Goal: Book appointment/travel/reservation

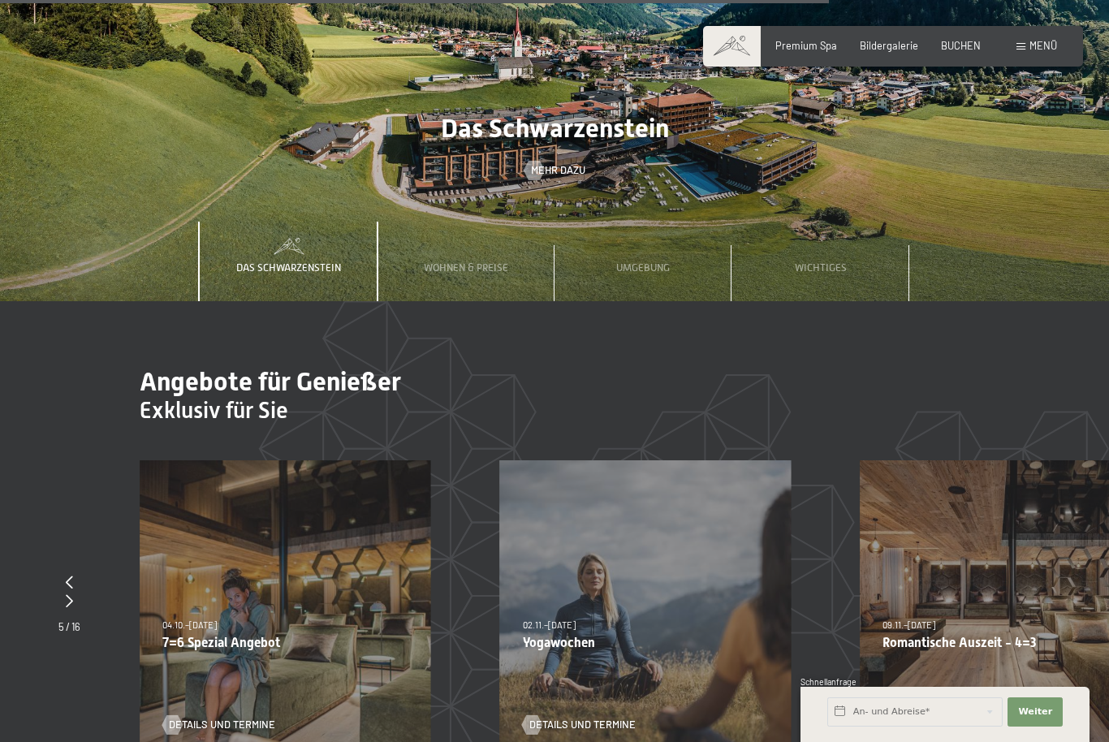
scroll to position [4620, 0]
click at [842, 727] on input "text" at bounding box center [914, 711] width 175 height 29
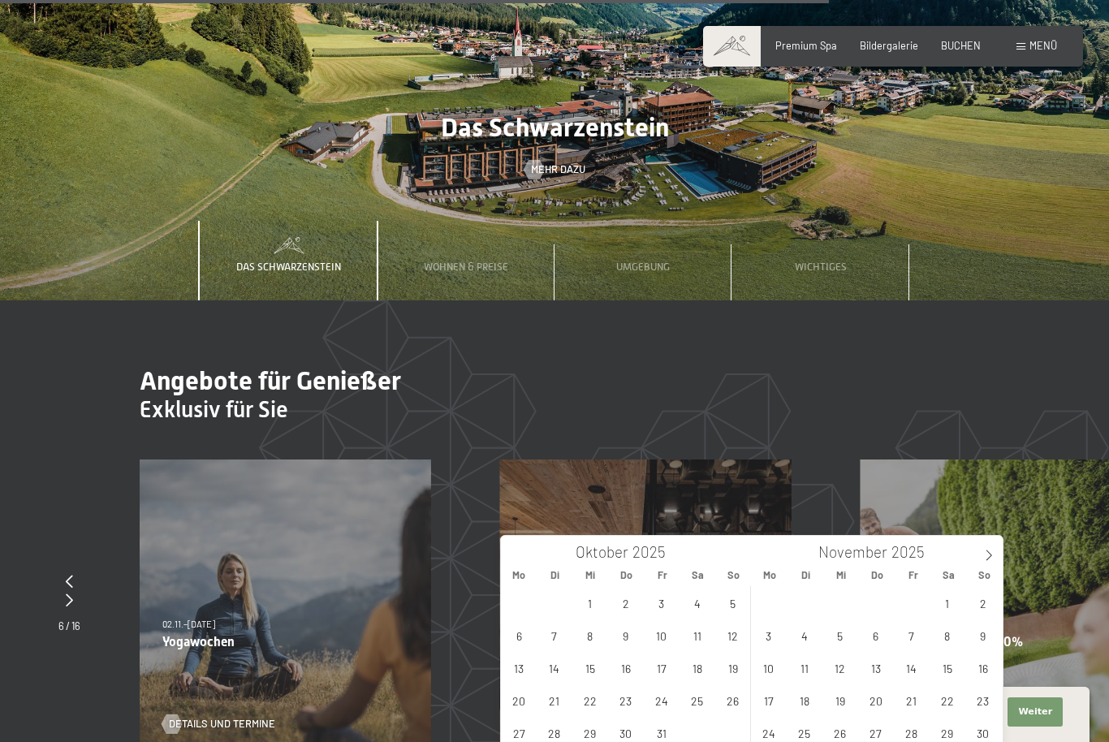
click at [990, 560] on icon at bounding box center [988, 555] width 11 height 11
click at [988, 559] on icon at bounding box center [989, 555] width 6 height 11
type input "2026"
click at [996, 553] on span at bounding box center [989, 550] width 28 height 28
type input "2026"
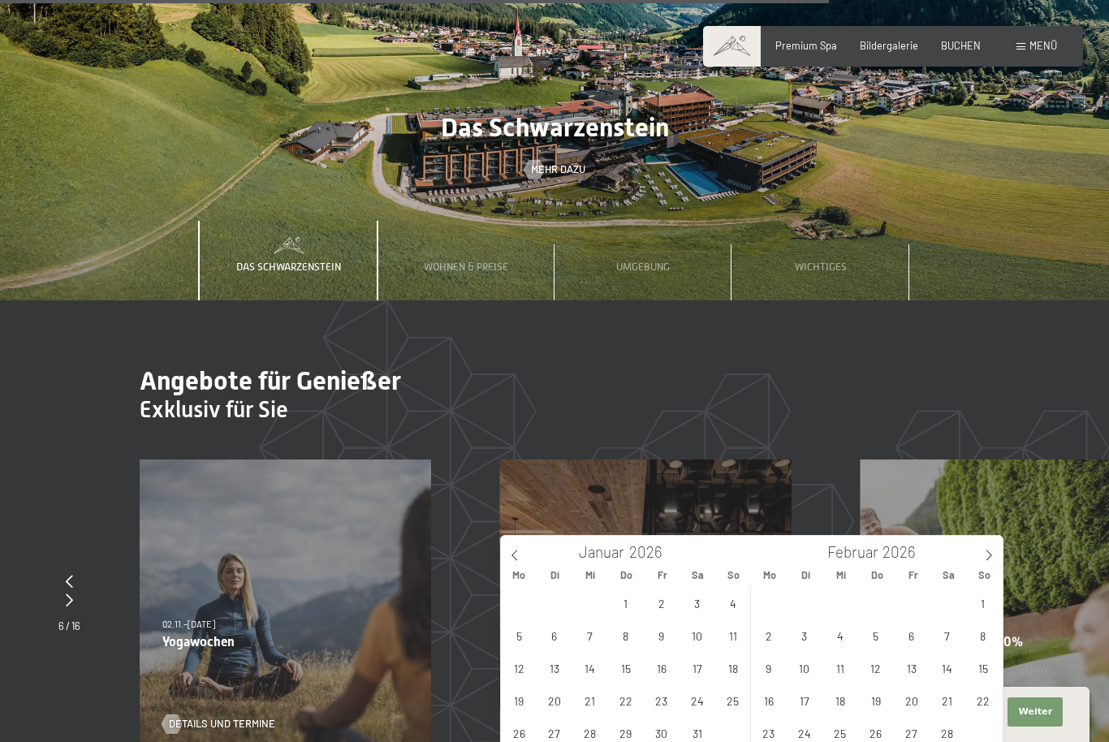
click at [995, 550] on icon at bounding box center [988, 555] width 11 height 11
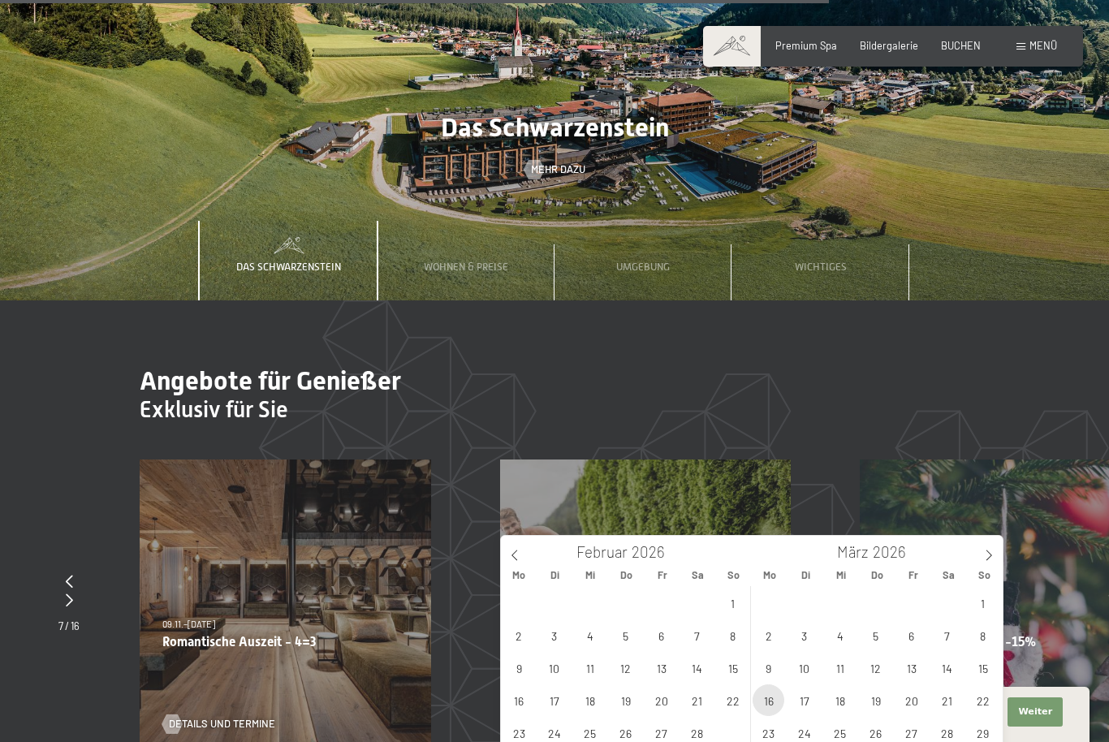
click at [775, 699] on span "16" at bounding box center [769, 700] width 32 height 32
click at [990, 662] on span "15" at bounding box center [983, 668] width 32 height 32
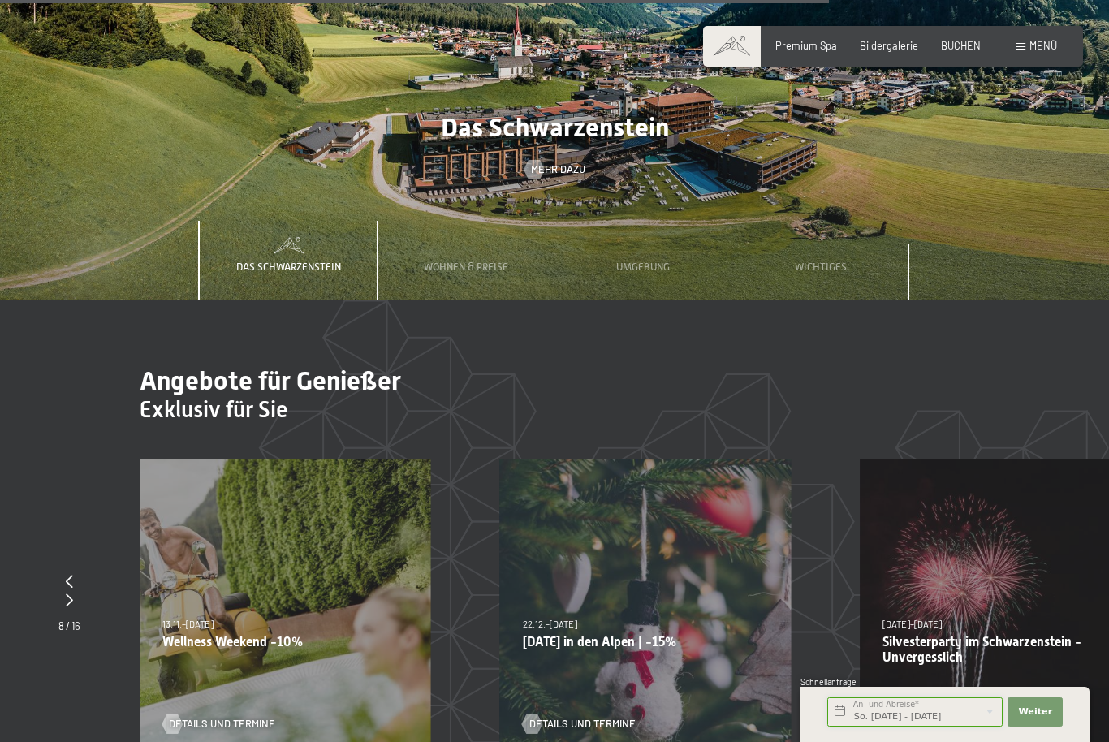
click at [835, 727] on input "So. 15.03.2026 - Mo. 16.03.2026" at bounding box center [914, 711] width 175 height 29
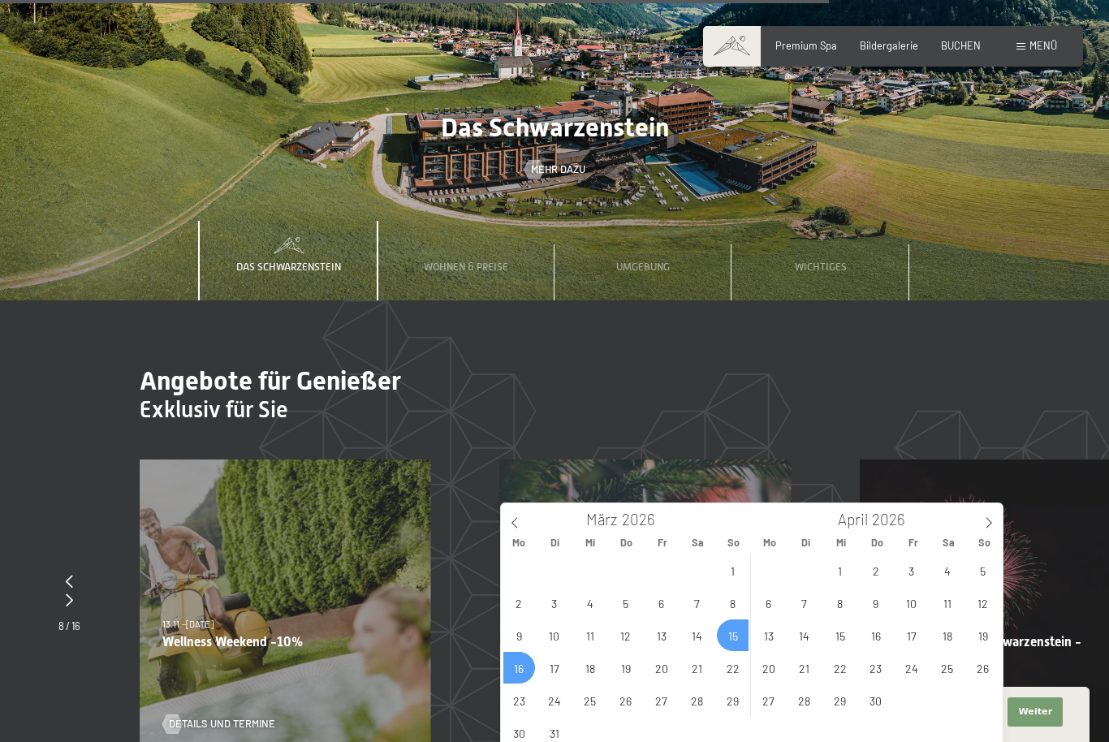
click at [741, 637] on span "15" at bounding box center [733, 635] width 32 height 32
click at [740, 671] on span "22" at bounding box center [733, 668] width 32 height 32
type input "So. 15.03.2026 - So. 22.03.2026"
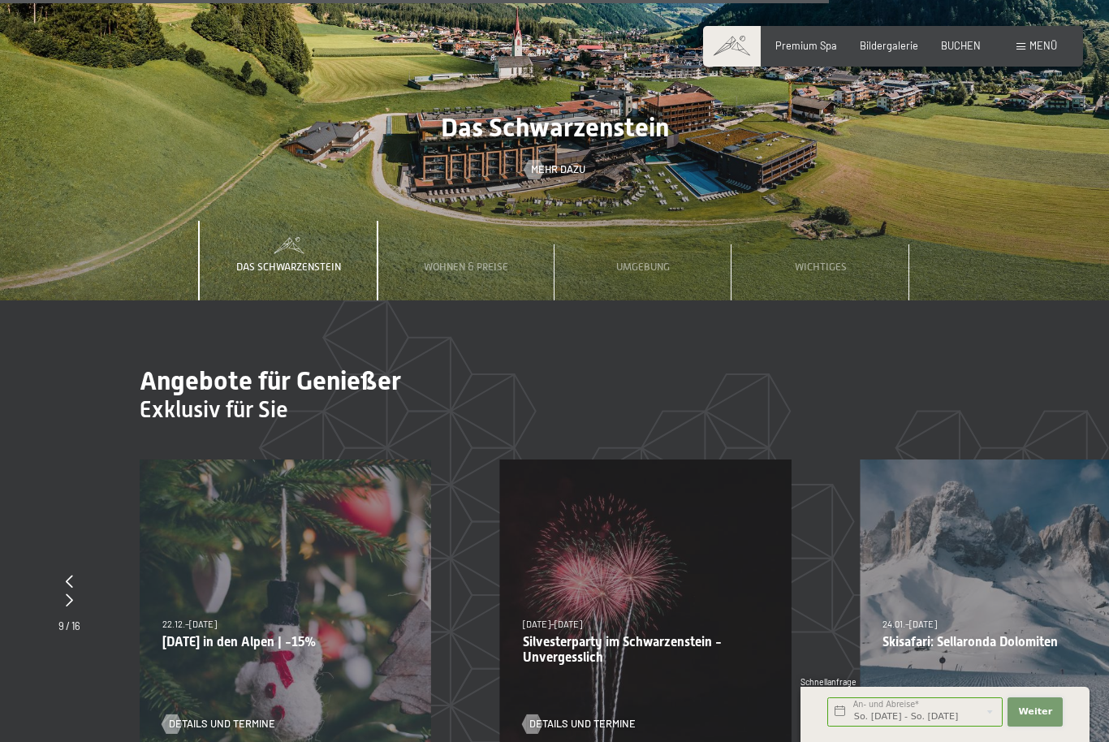
click at [1033, 719] on span "Weiter" at bounding box center [1035, 712] width 34 height 13
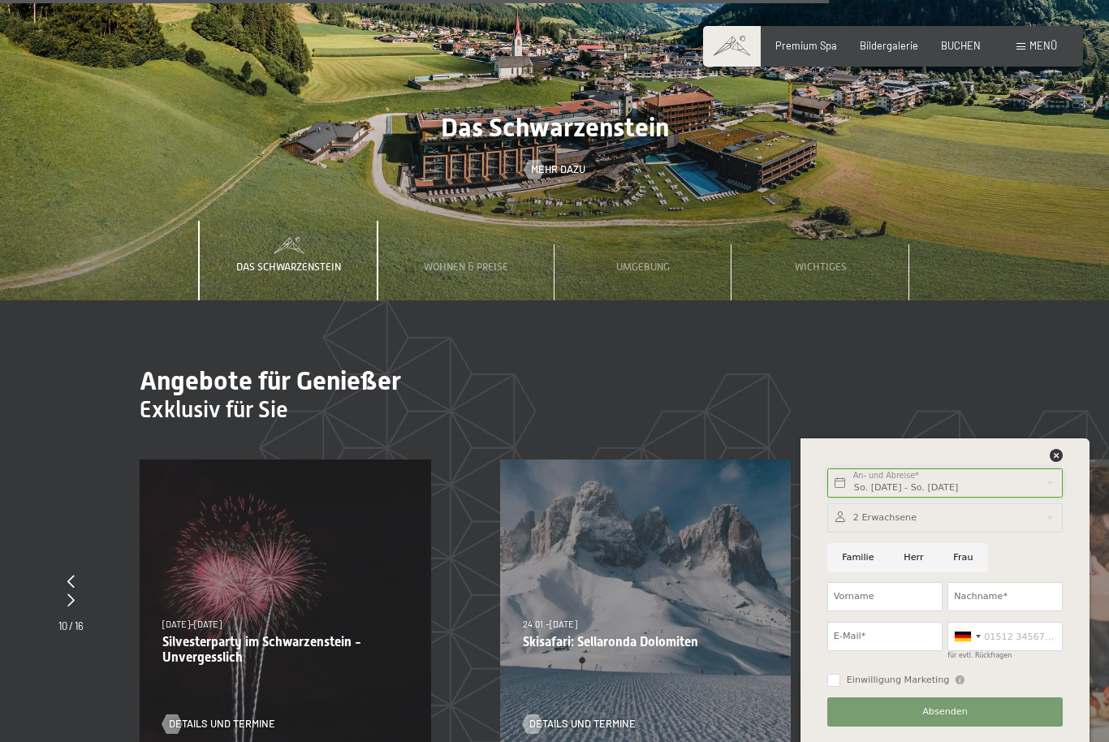
click at [1054, 498] on input "So. 15.03.2026 - So. 22.03.2026" at bounding box center [944, 482] width 235 height 29
click at [1090, 524] on div "28.02.–08.03.2026 28.02.–08.03.2026 Freunde- & Stammgästewoche Details und Term…" at bounding box center [1005, 605] width 291 height 291
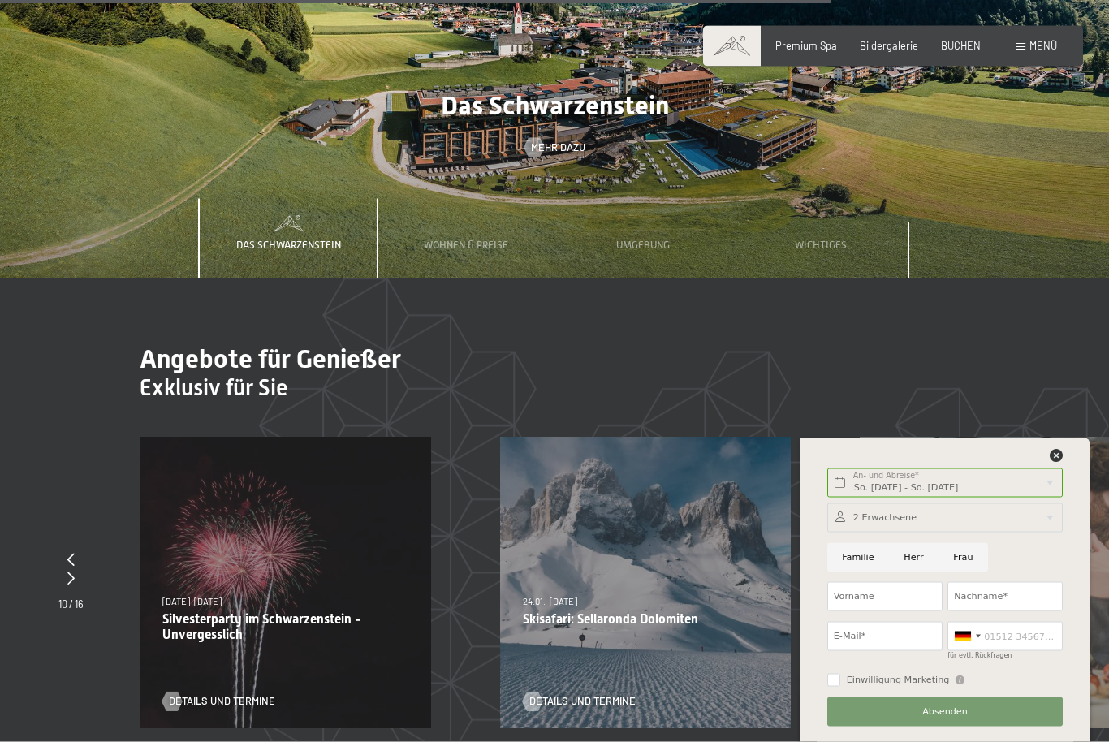
scroll to position [4644, 0]
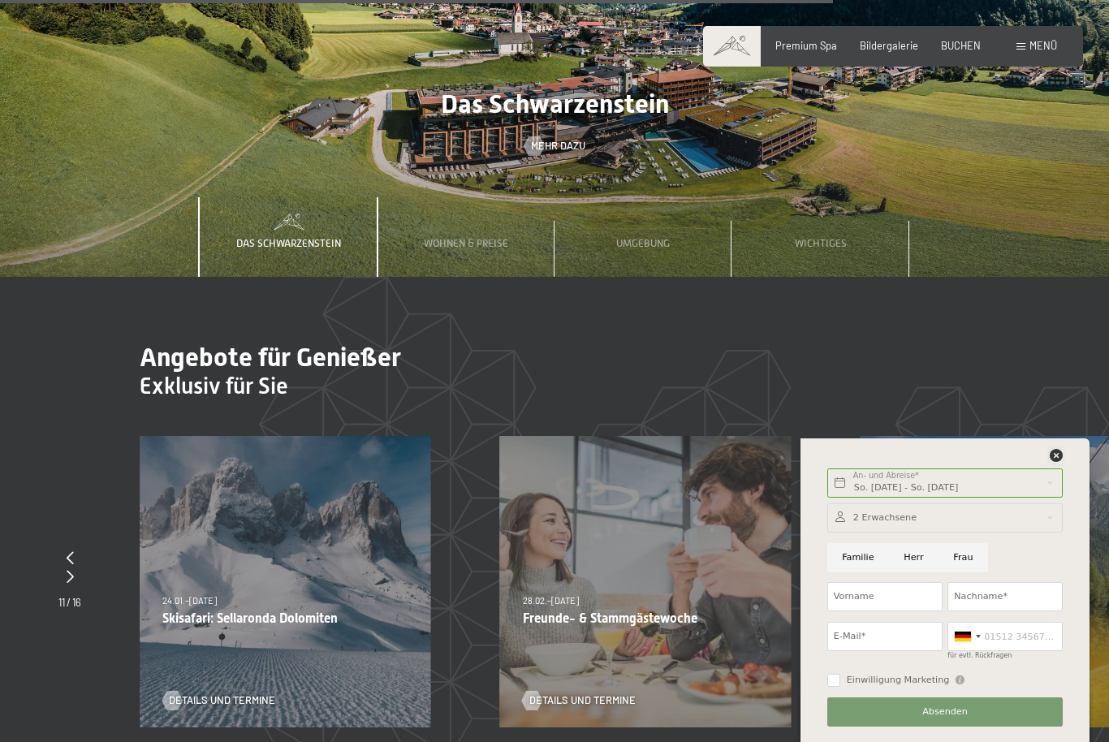
click at [1062, 462] on icon at bounding box center [1056, 455] width 13 height 13
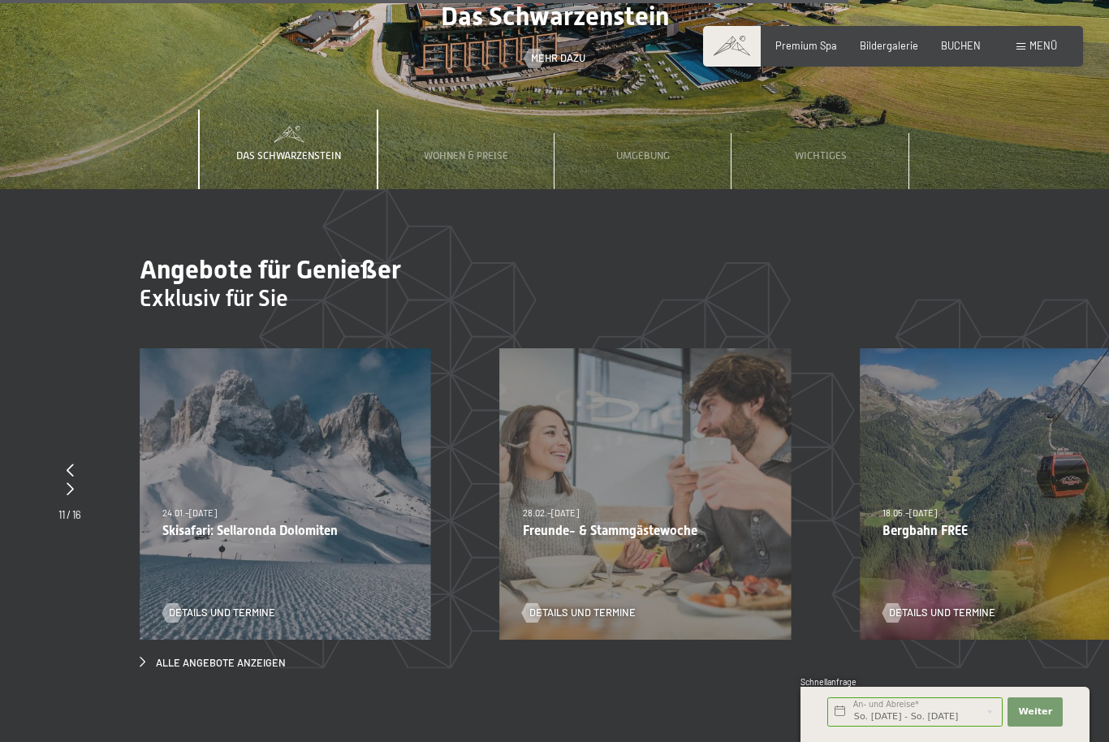
scroll to position [4731, 0]
click at [685, 501] on div "28.02.–08.03.2026 28.02.–08.03.2026 Freunde- & Stammgästewoche Details und Term…" at bounding box center [645, 494] width 291 height 291
click at [715, 481] on div "28.02.–08.03.2026 28.02.–08.03.2026 Freunde- & Stammgästewoche Details und Term…" at bounding box center [645, 494] width 291 height 291
click at [738, 587] on div "Details und Termine" at bounding box center [641, 604] width 236 height 34
click at [749, 587] on div "Details und Termine" at bounding box center [641, 604] width 236 height 34
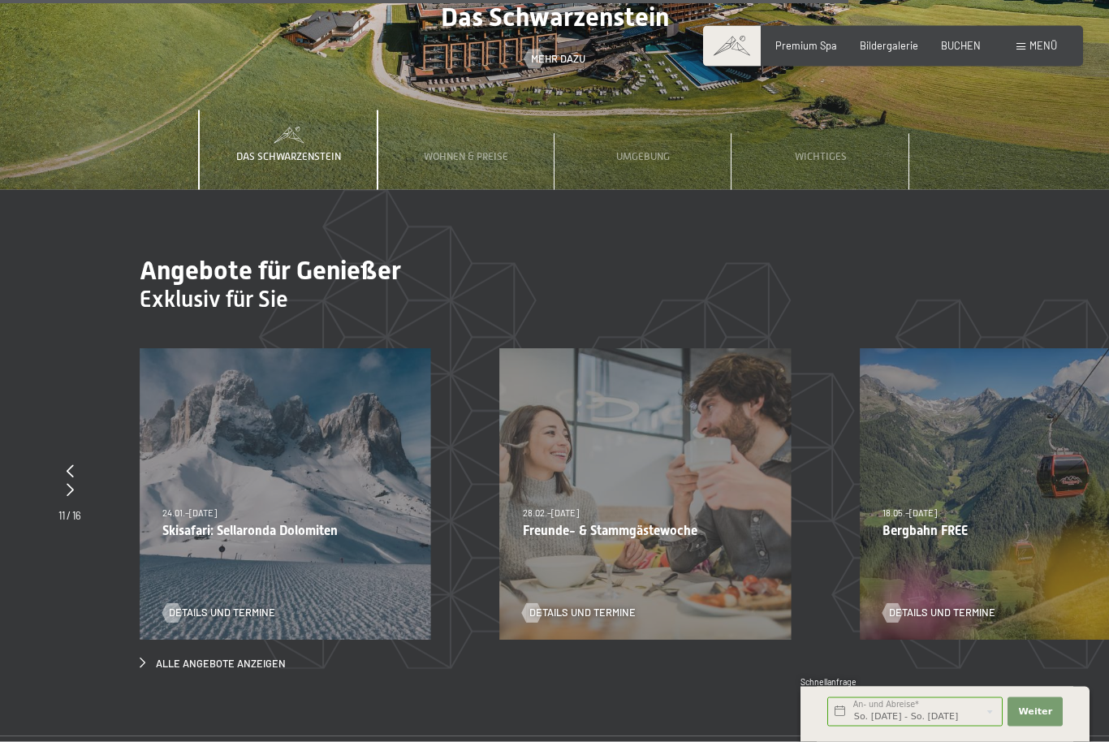
scroll to position [4732, 0]
click at [580, 606] on span "Details und Termine" at bounding box center [582, 613] width 106 height 15
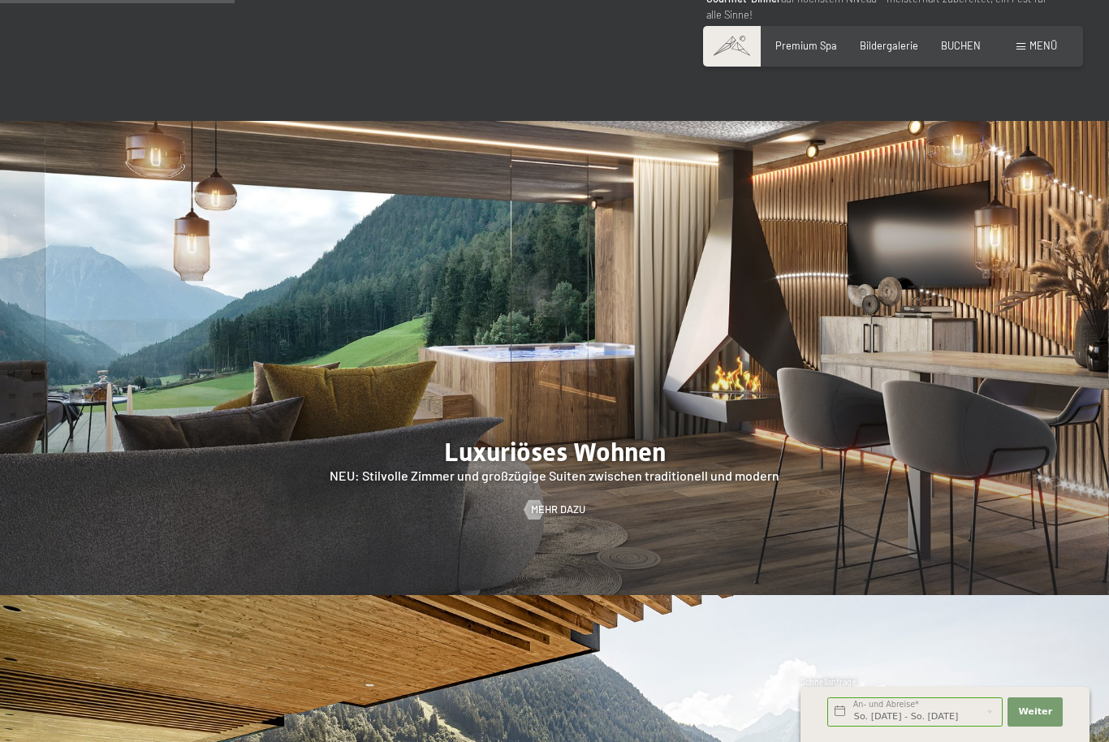
scroll to position [1322, 0]
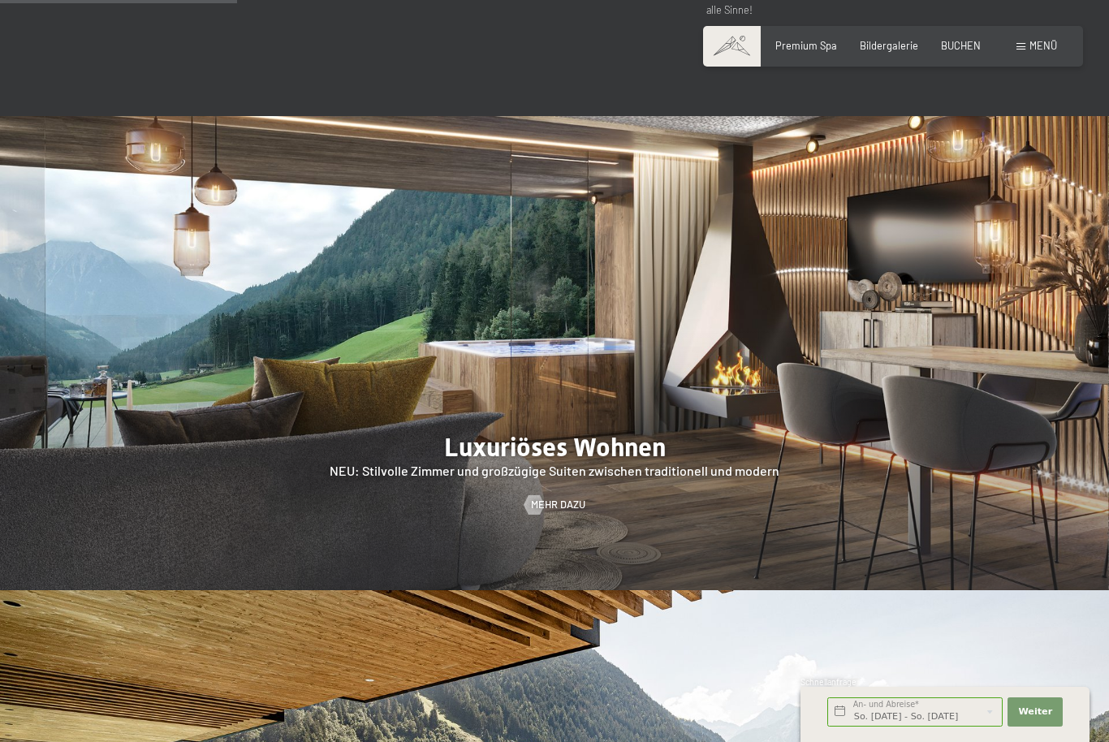
click at [540, 515] on div at bounding box center [534, 504] width 11 height 19
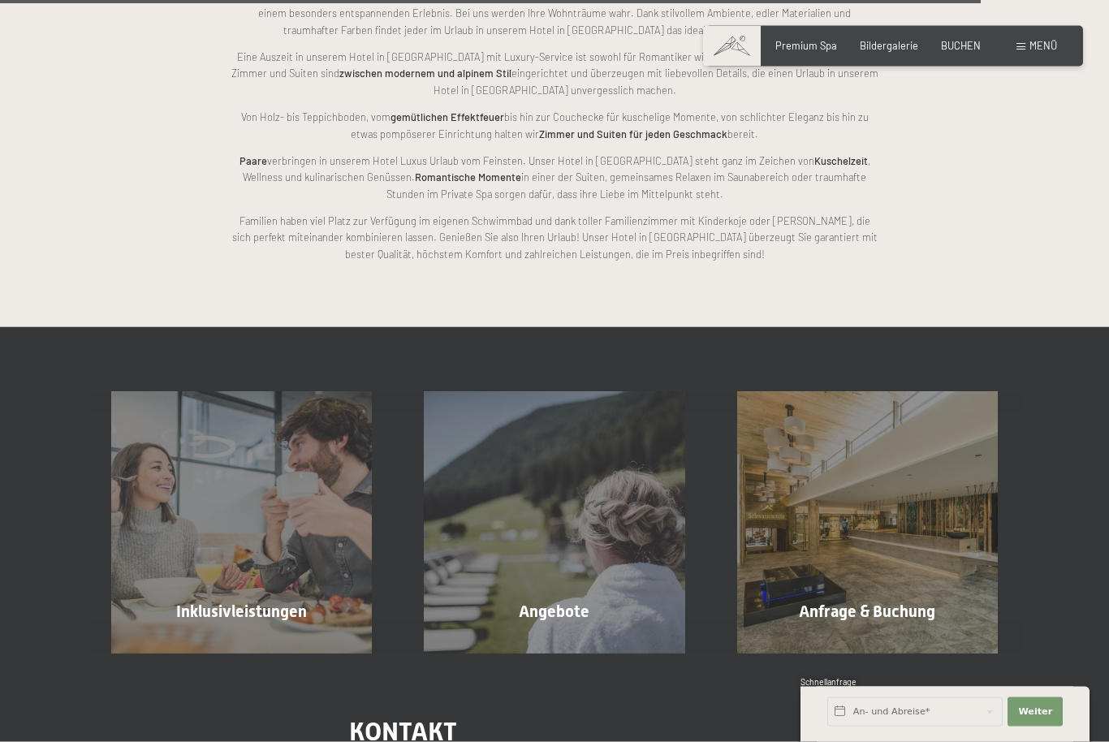
scroll to position [3480, 0]
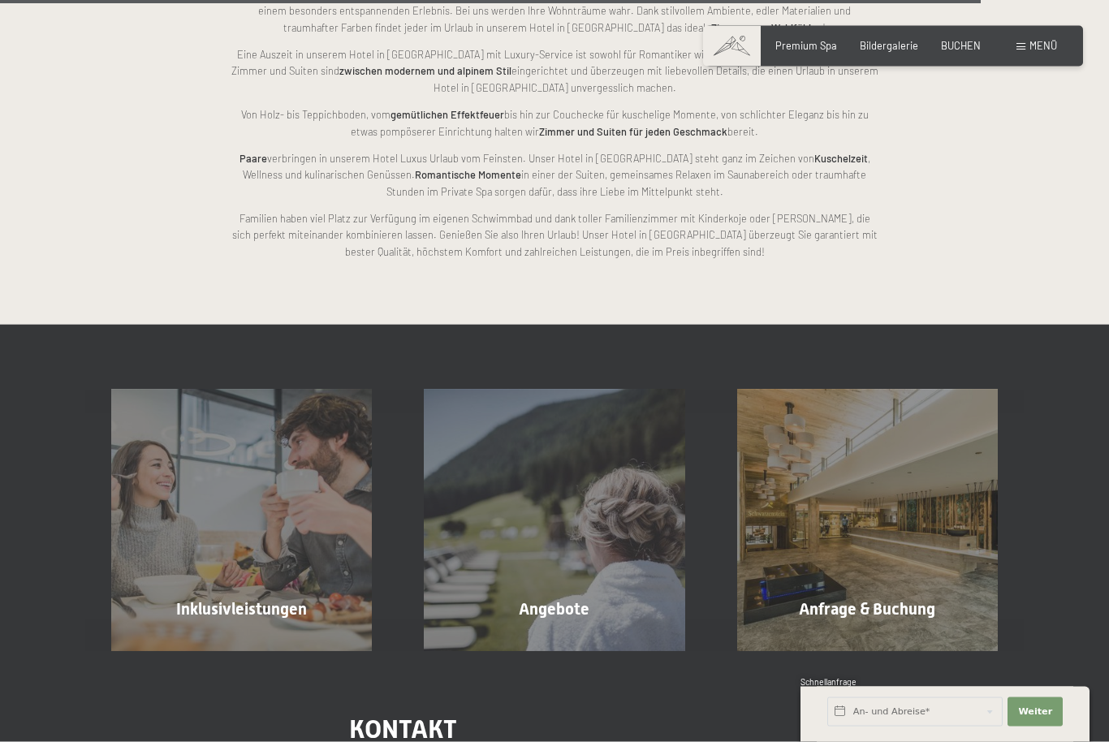
click at [589, 515] on div "Angebote Mehr erfahren" at bounding box center [554, 520] width 313 height 261
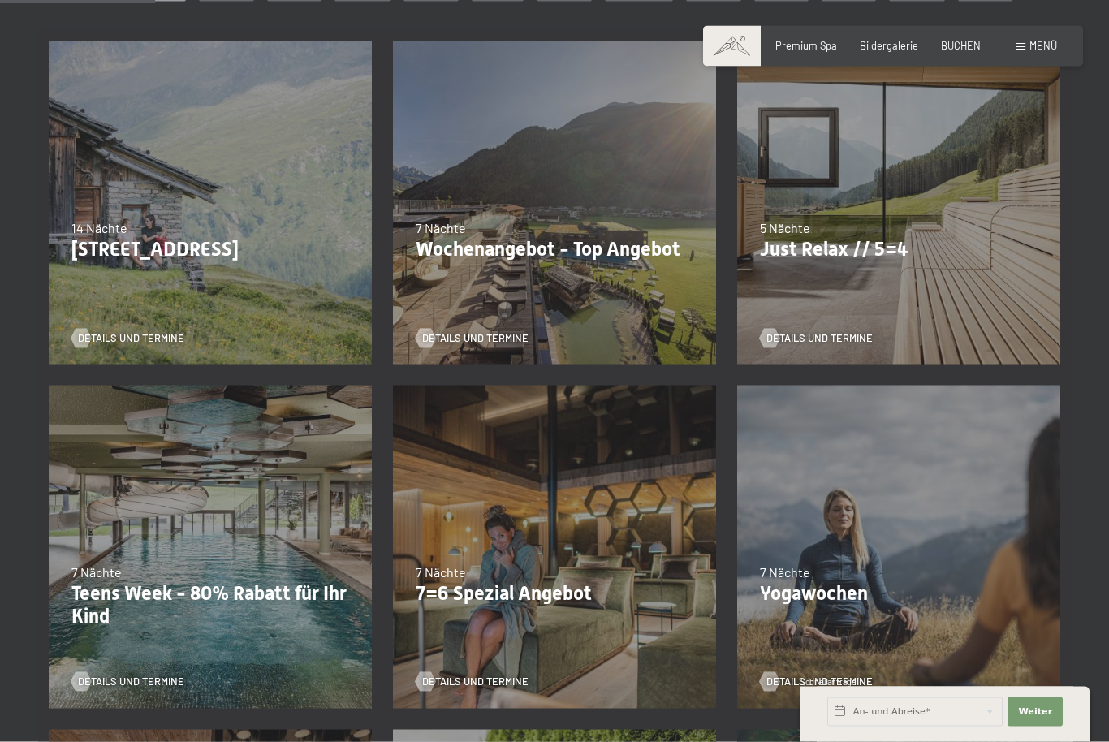
scroll to position [363, 0]
click at [429, 338] on div at bounding box center [425, 337] width 11 height 19
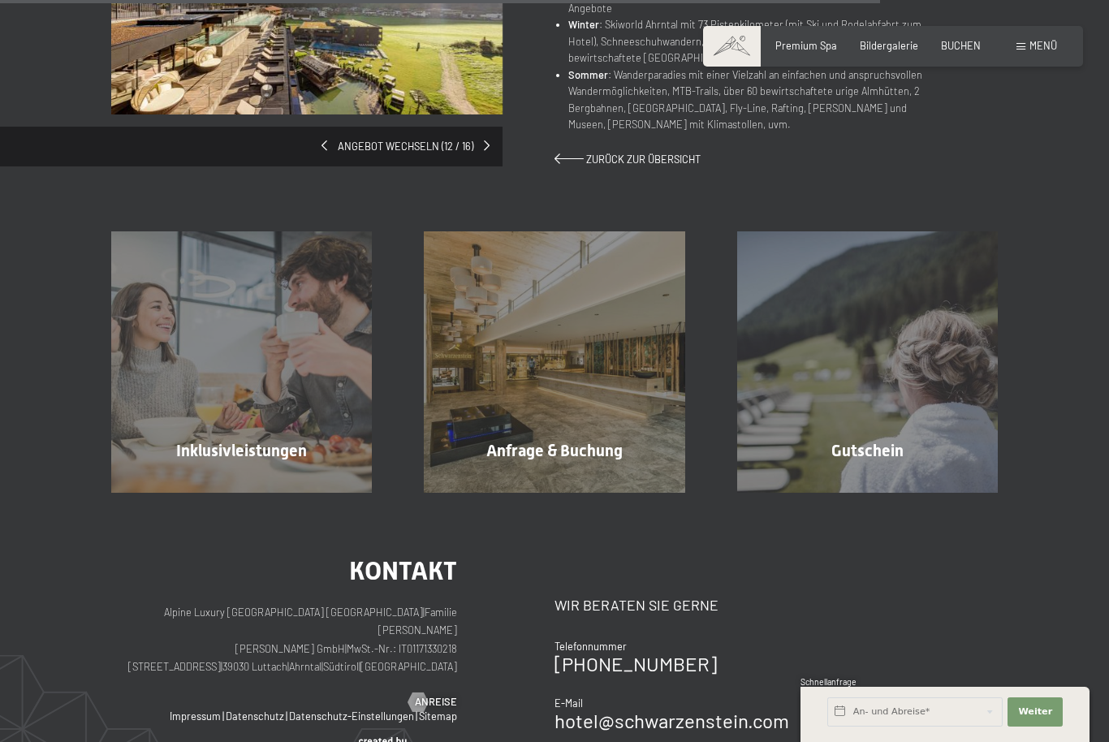
scroll to position [1069, 0]
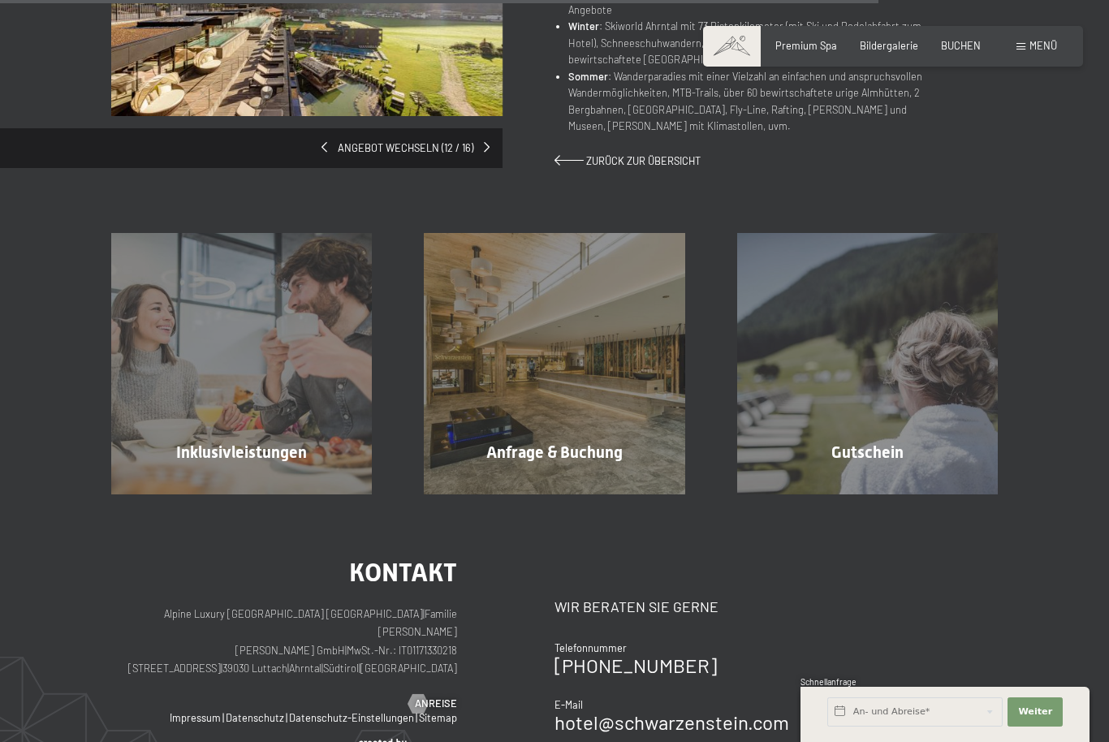
click at [208, 442] on span "Inklusivleistungen" at bounding box center [241, 451] width 131 height 19
